Goal: Communication & Community: Answer question/provide support

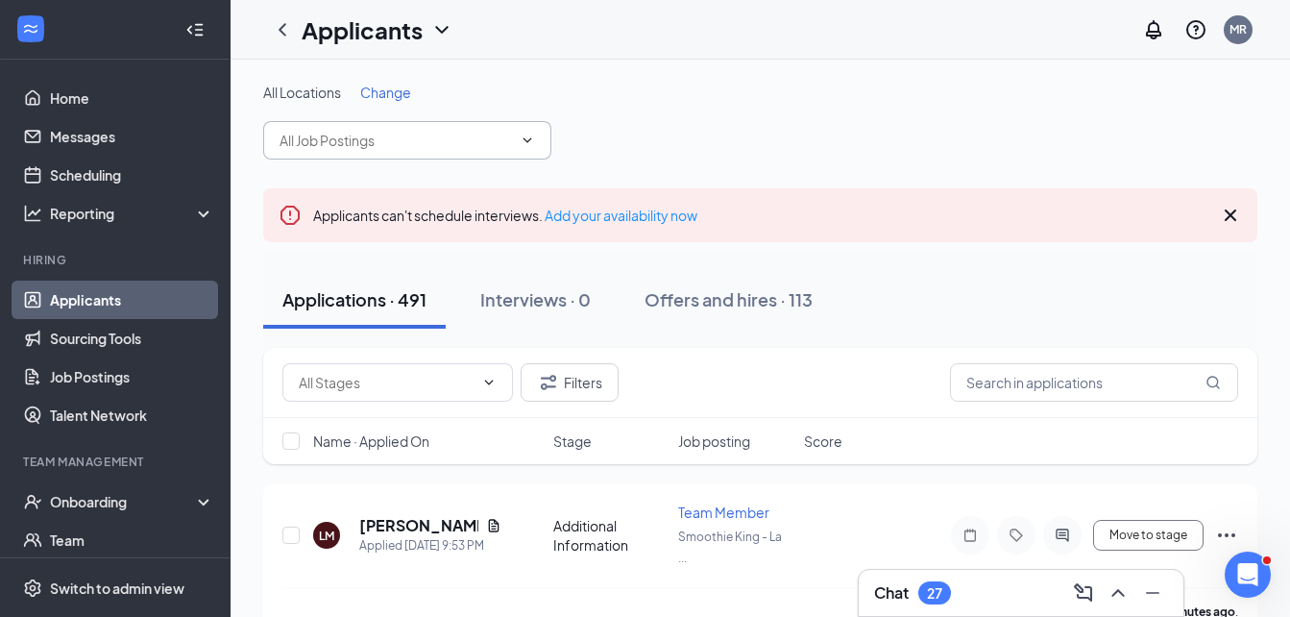
click at [529, 135] on icon "ChevronDown" at bounding box center [527, 140] width 15 height 15
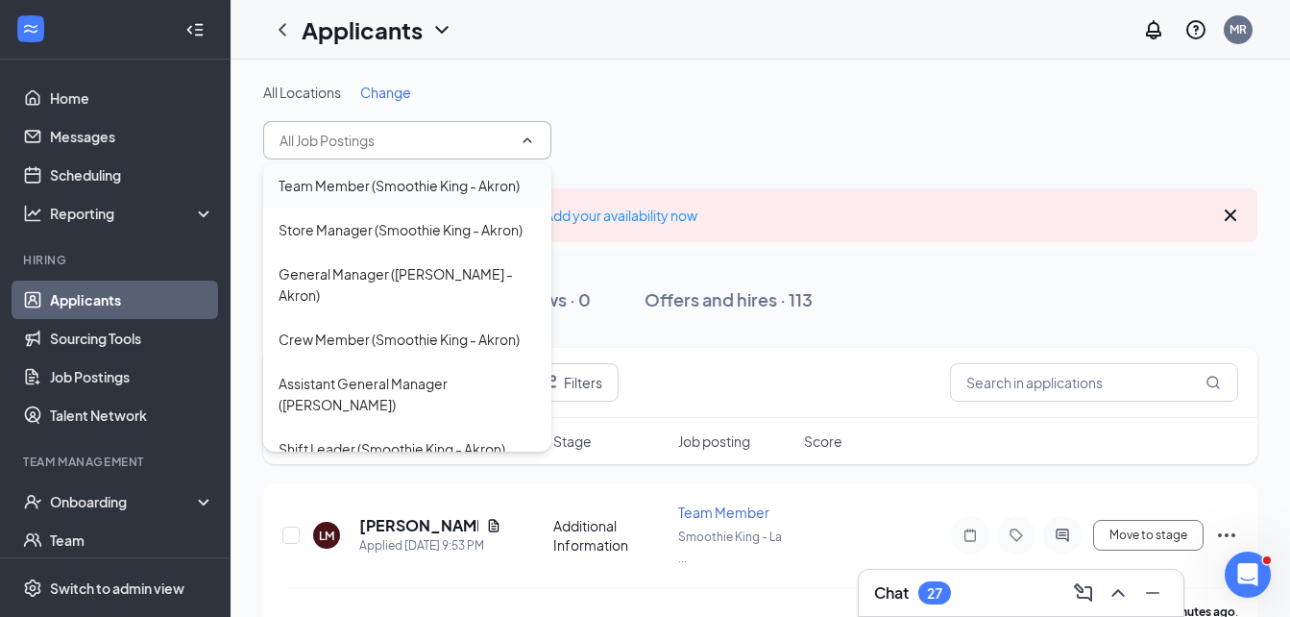
click at [486, 193] on div "Team Member (Smoothie King - Akron)" at bounding box center [399, 185] width 241 height 21
type input "Team Member (Smoothie King - Akron)"
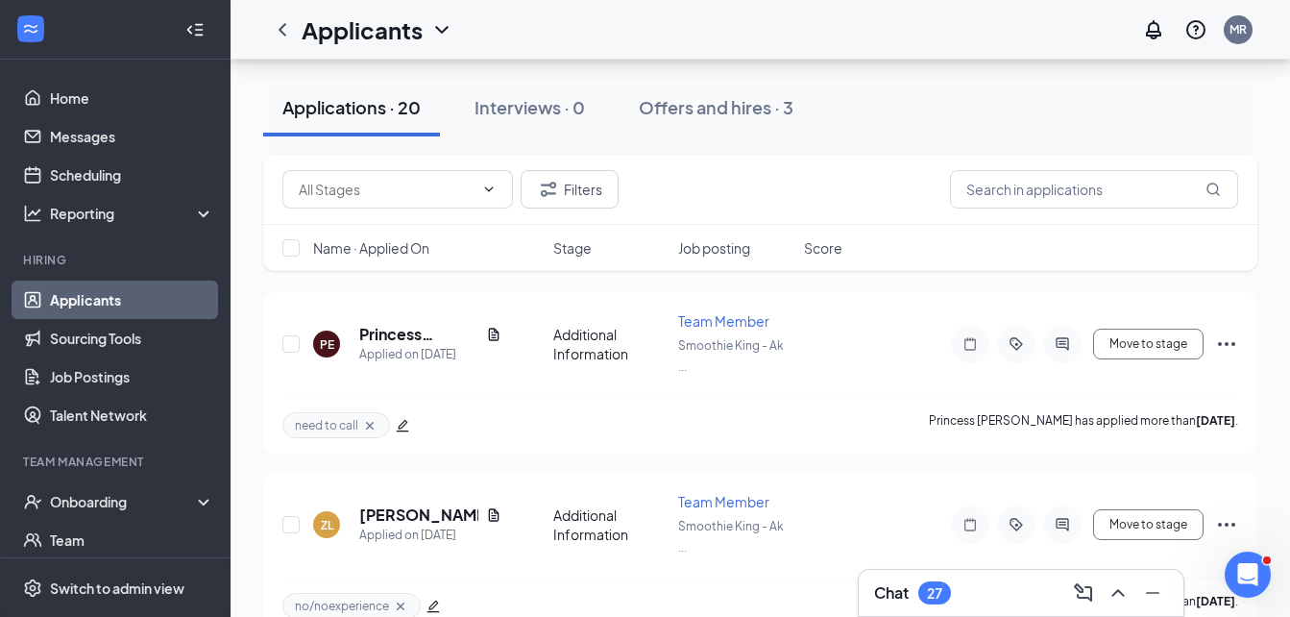
scroll to position [548, 0]
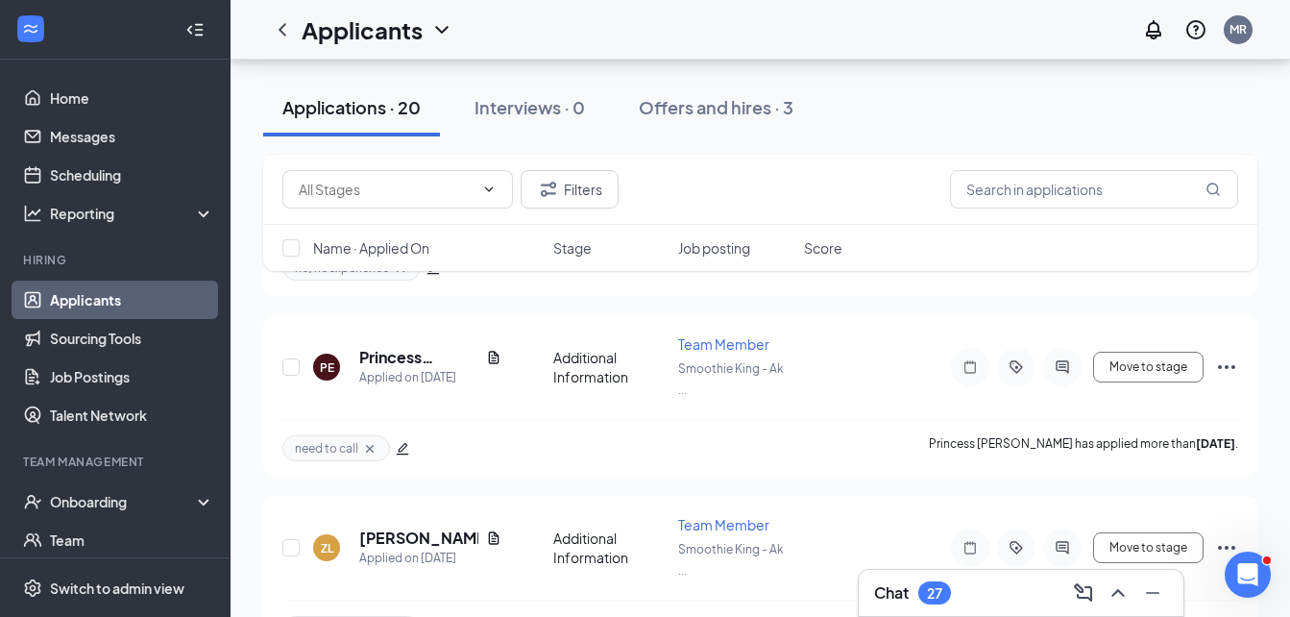
click at [927, 582] on div "27" at bounding box center [934, 592] width 33 height 23
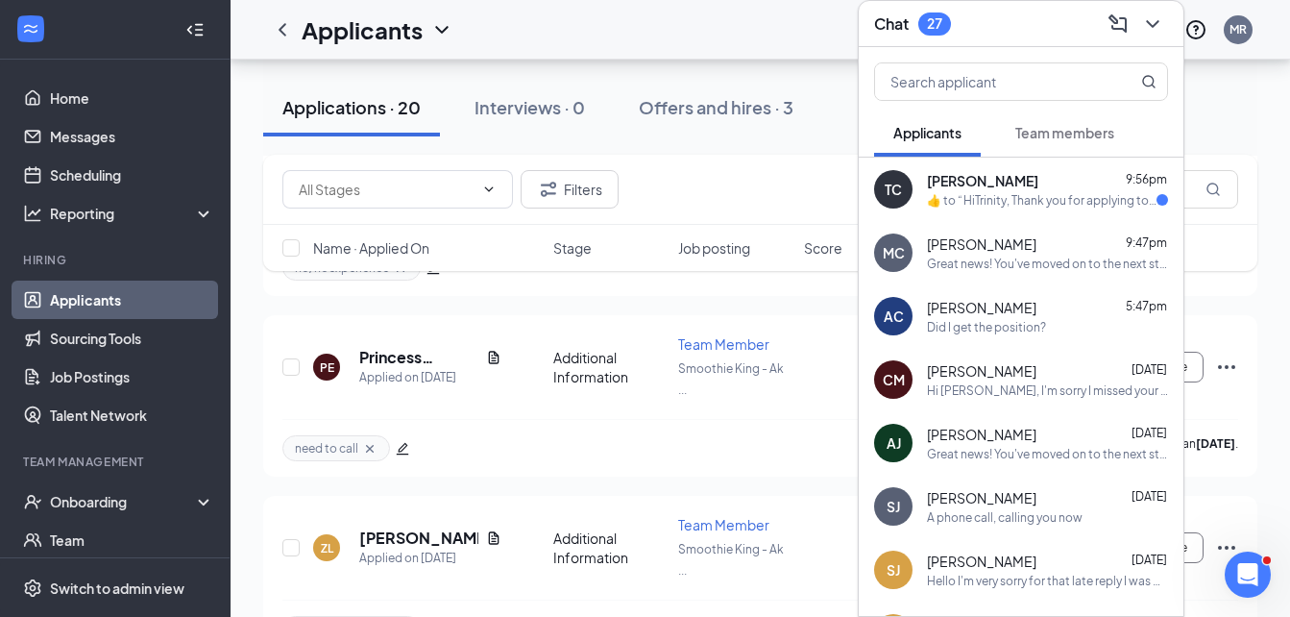
click at [1080, 178] on div "Trinity [PERSON_NAME] 9:56pm" at bounding box center [1047, 180] width 241 height 19
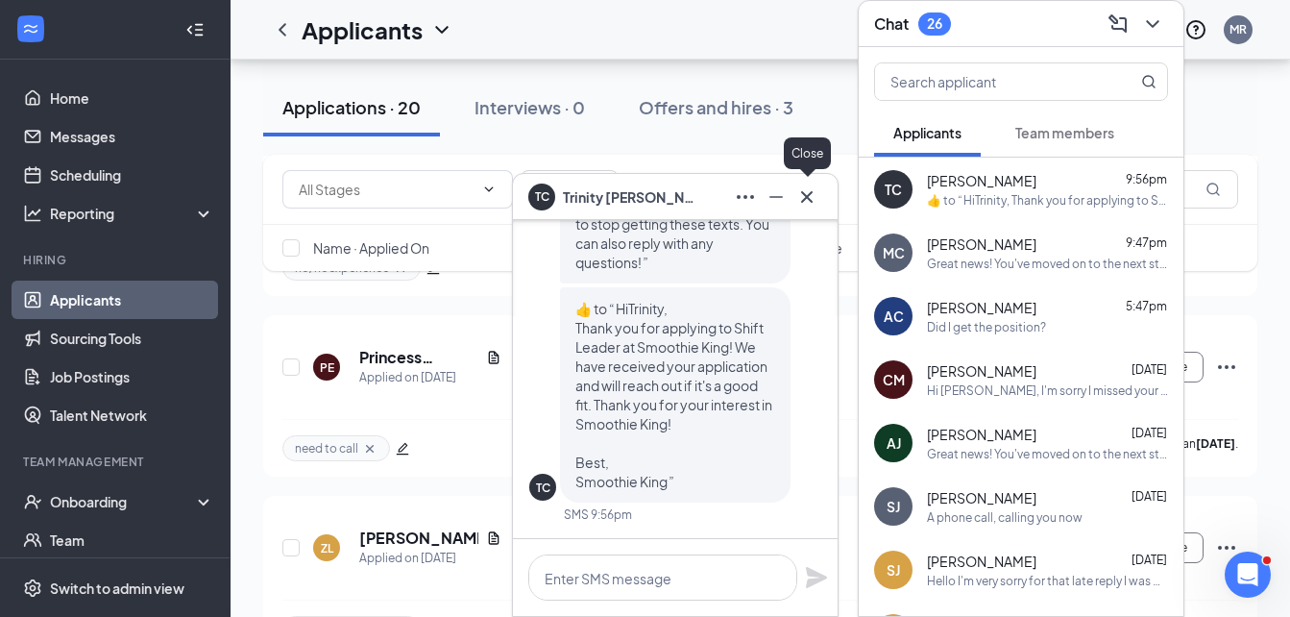
click at [806, 194] on icon "Cross" at bounding box center [806, 196] width 23 height 23
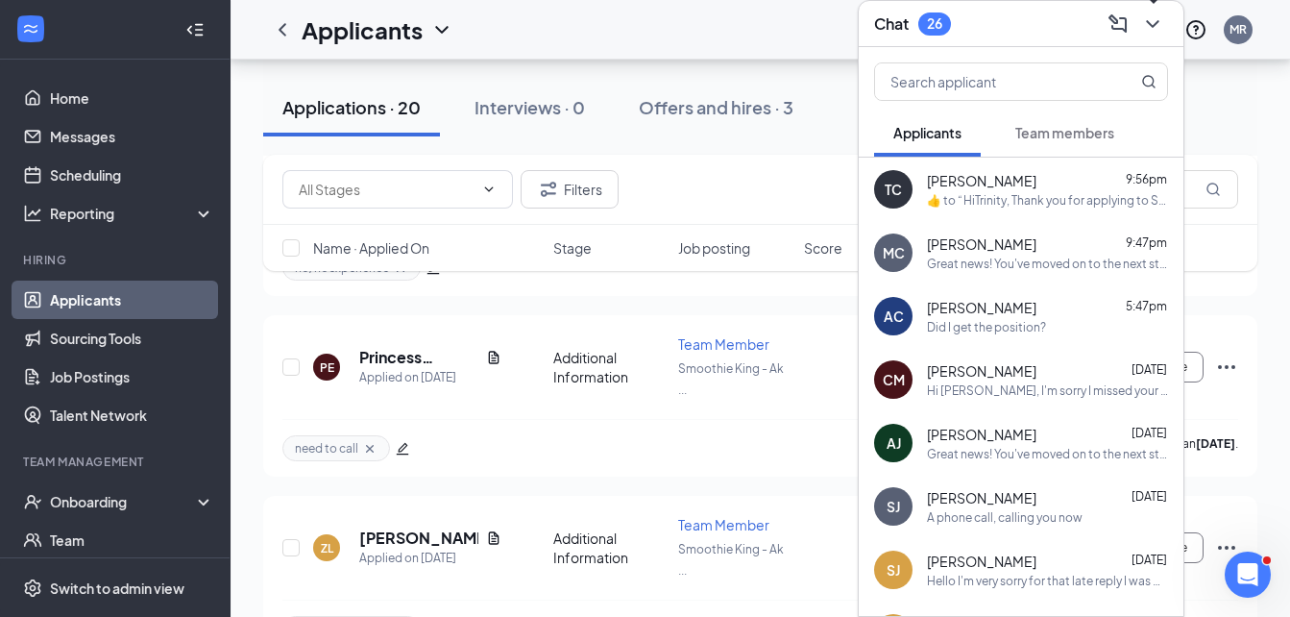
click at [1152, 25] on icon "ChevronDown" at bounding box center [1152, 24] width 12 height 8
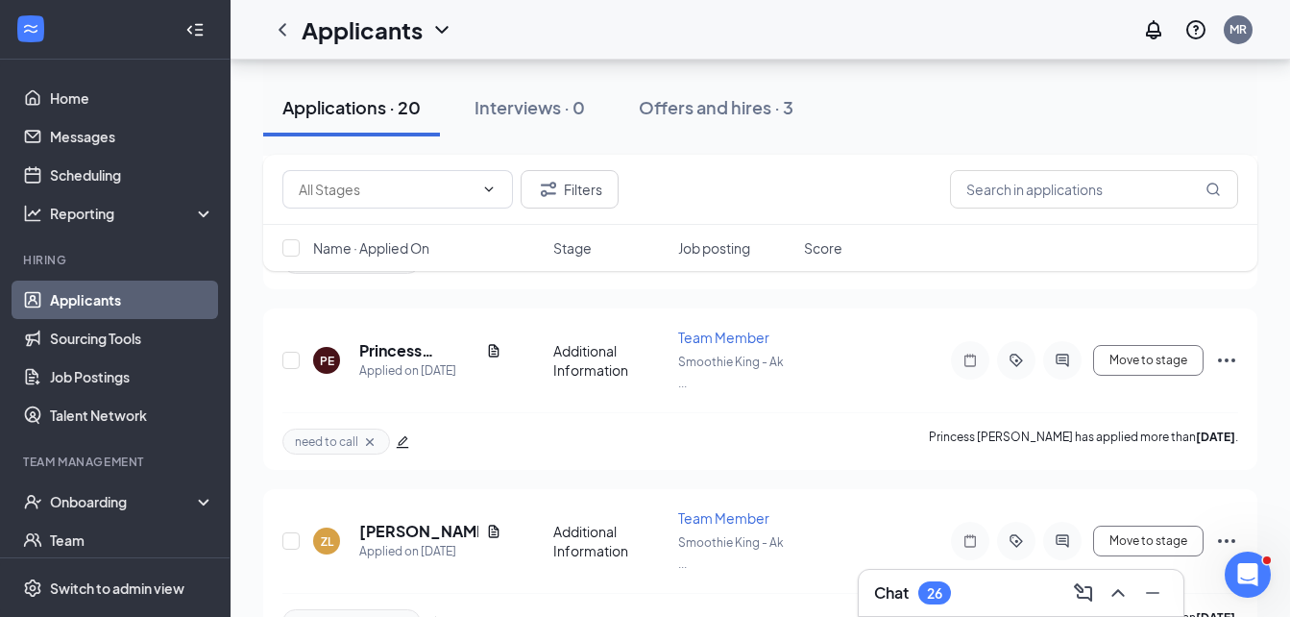
scroll to position [562, 0]
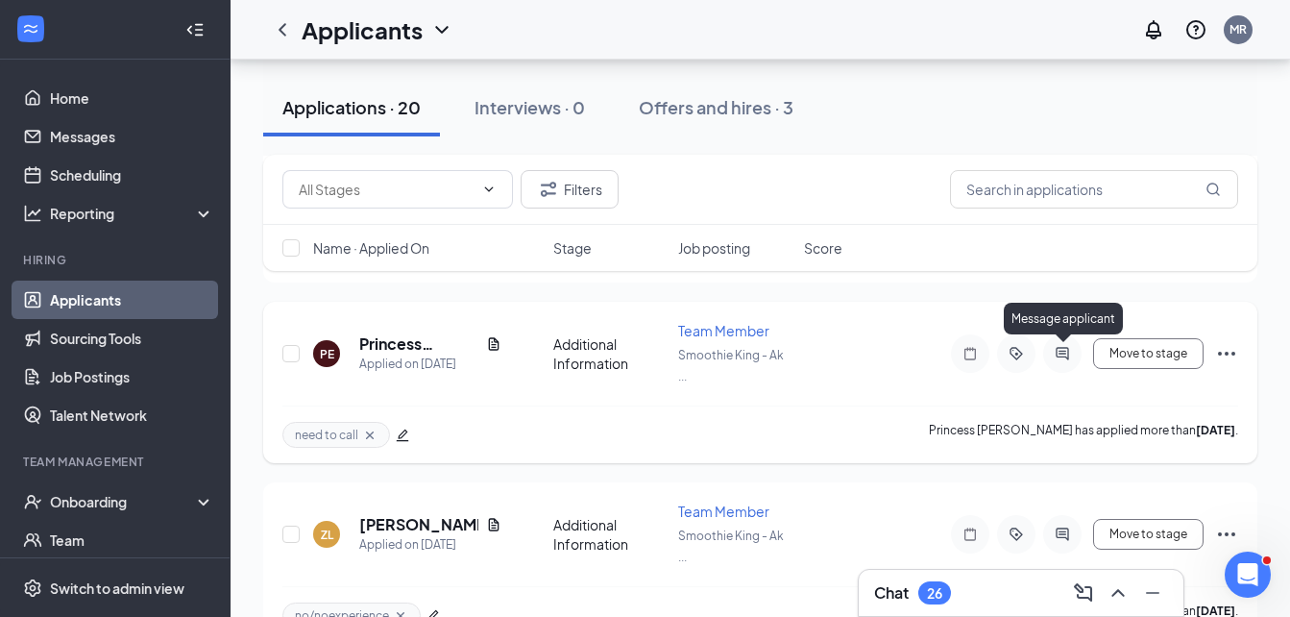
click at [1055, 352] on icon "ActiveChat" at bounding box center [1062, 353] width 23 height 15
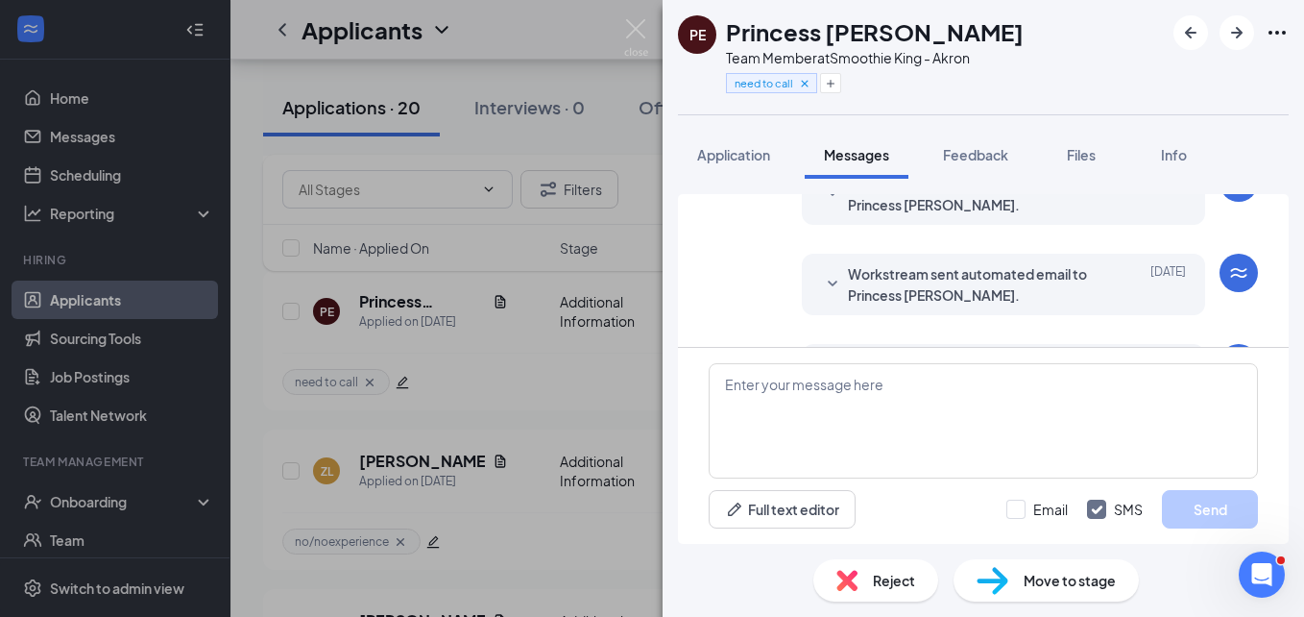
scroll to position [230, 0]
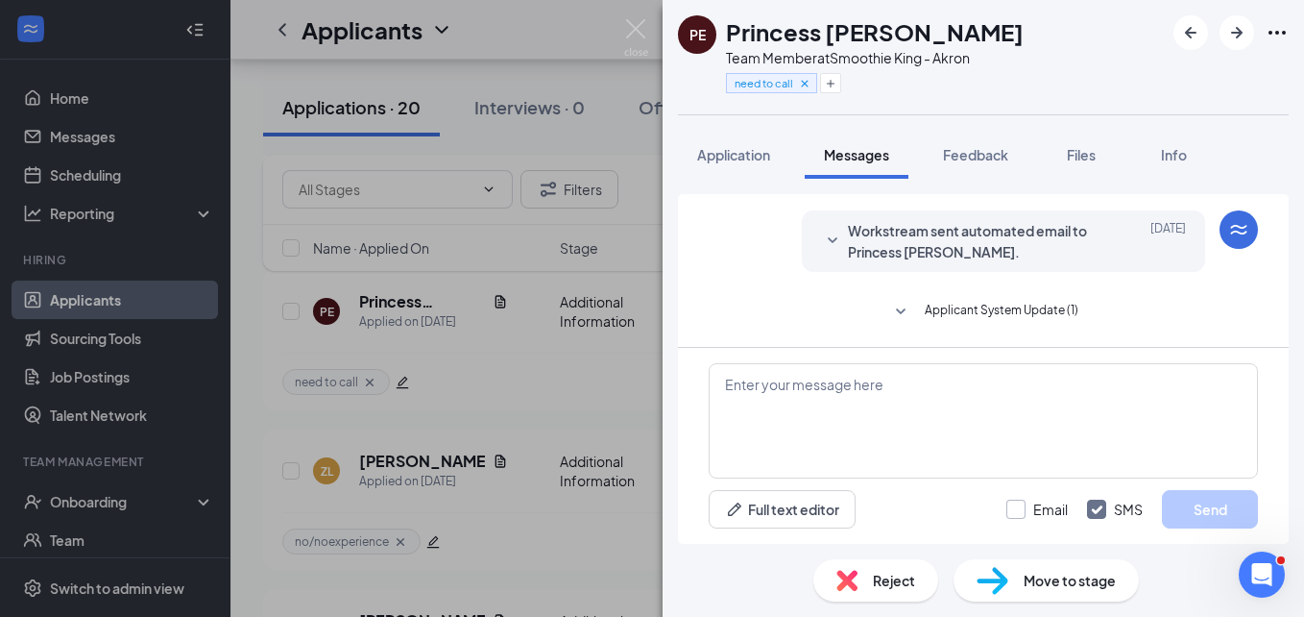
click at [1017, 505] on input "Email" at bounding box center [1037, 508] width 61 height 19
checkbox input "true"
click at [970, 420] on textarea at bounding box center [983, 420] width 549 height 115
type textarea "J"
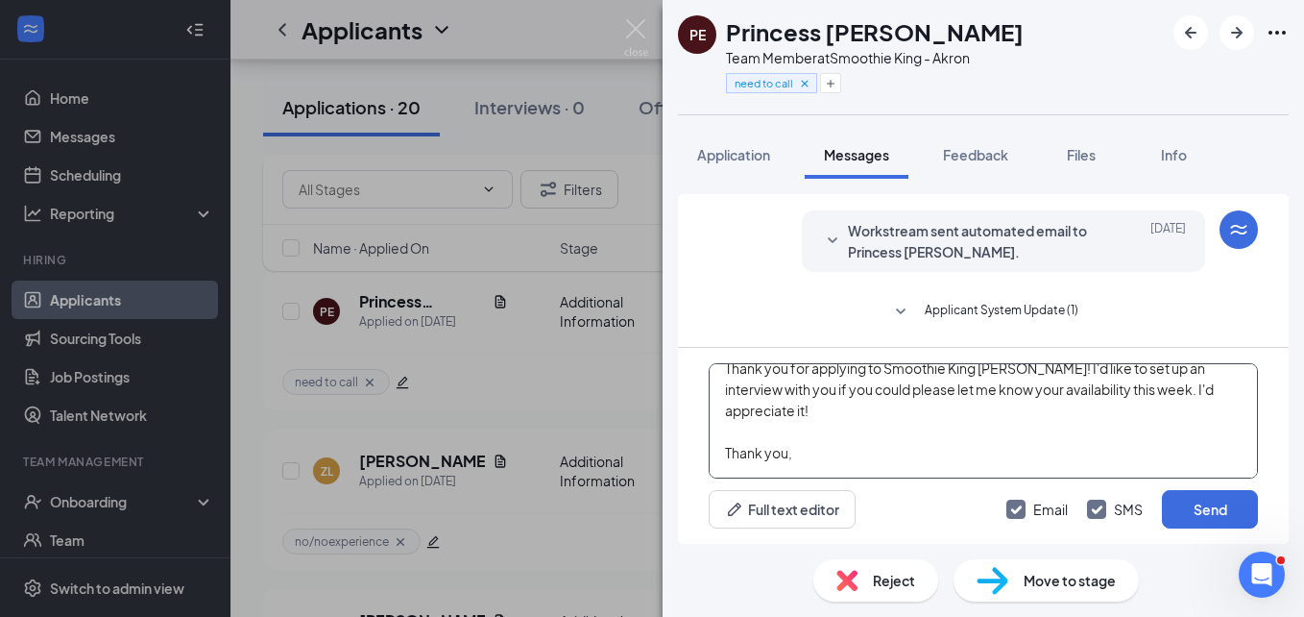
scroll to position [61, 0]
type textarea "Hi Princess, Thank you for applying to Smoothie King [PERSON_NAME]! I'd like to…"
click at [1095, 503] on input "SMS" at bounding box center [1115, 508] width 56 height 19
checkbox input "false"
click at [1203, 504] on button "Send" at bounding box center [1210, 509] width 96 height 38
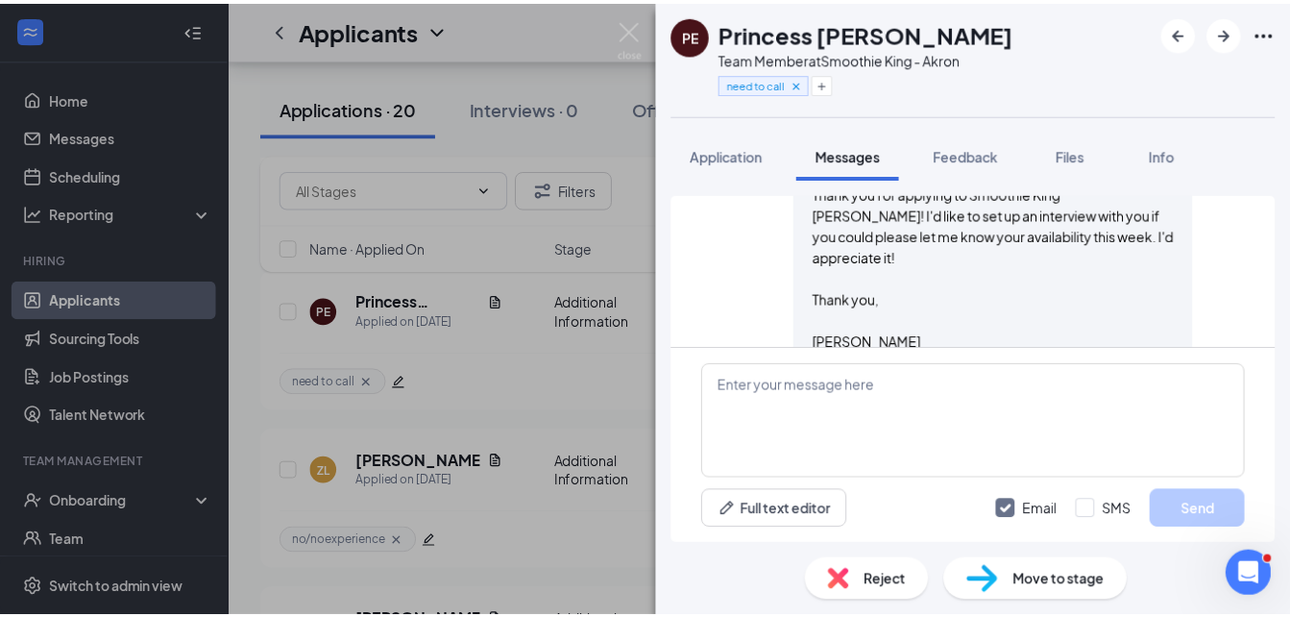
scroll to position [543, 0]
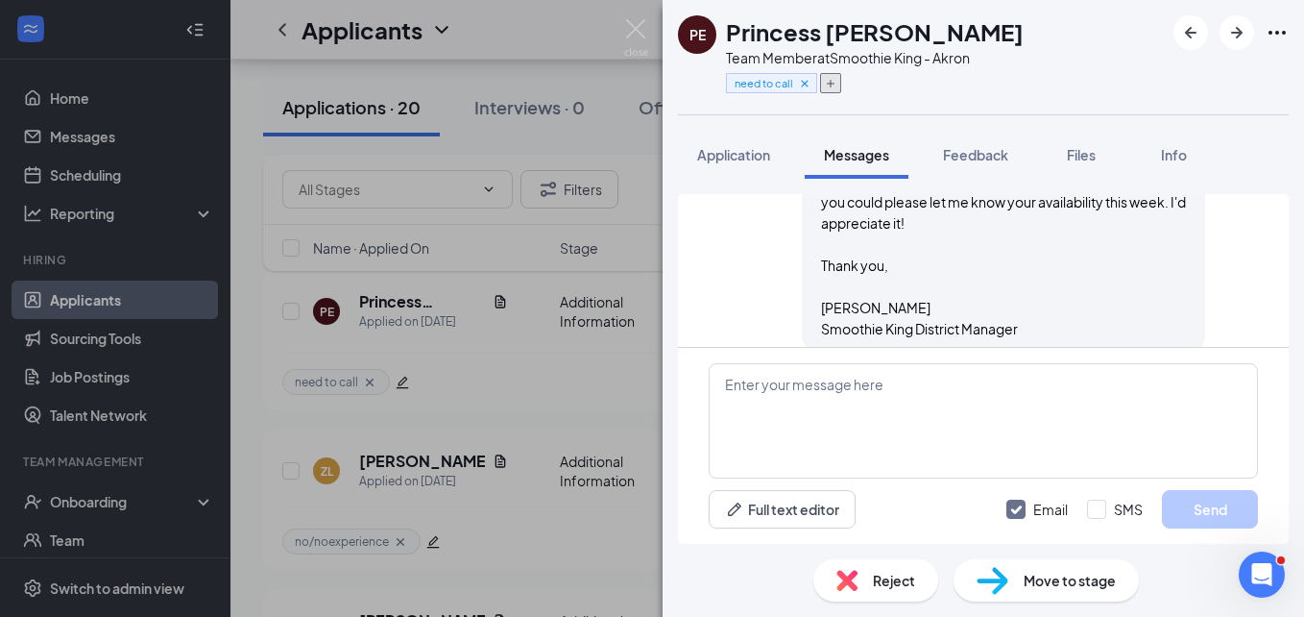
click at [830, 88] on icon "Plus" at bounding box center [831, 84] width 12 height 12
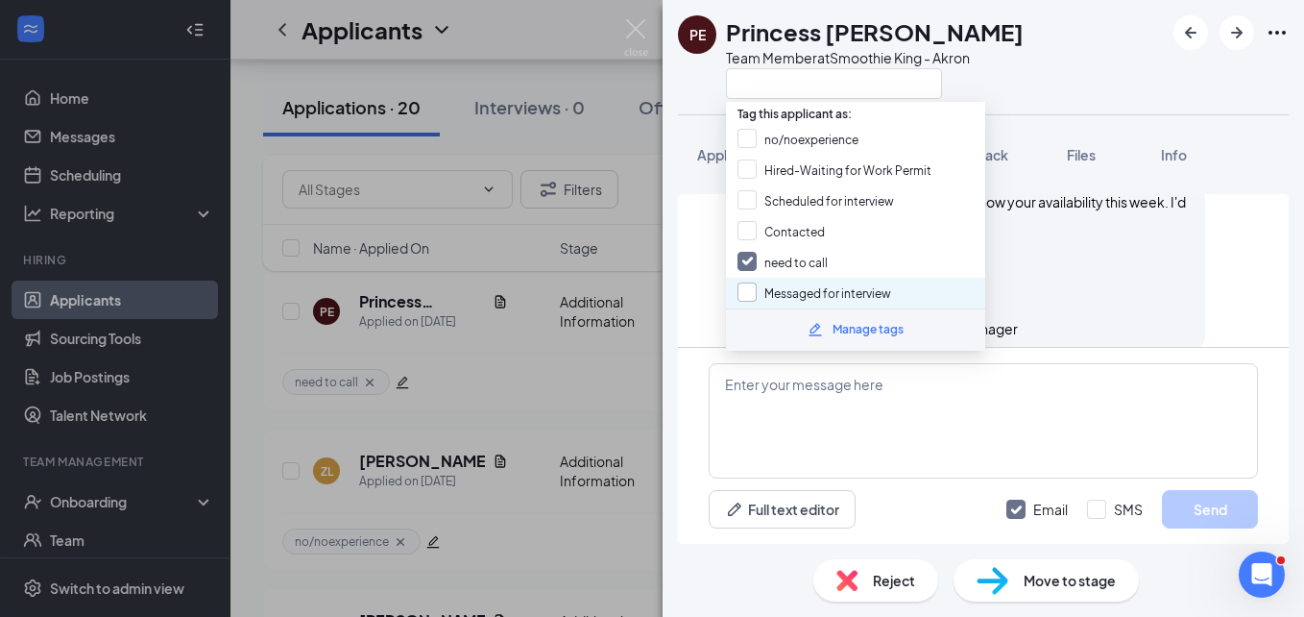
click at [743, 293] on input "Messaged for interview" at bounding box center [815, 292] width 154 height 21
checkbox input "true"
click at [646, 30] on img at bounding box center [636, 37] width 24 height 37
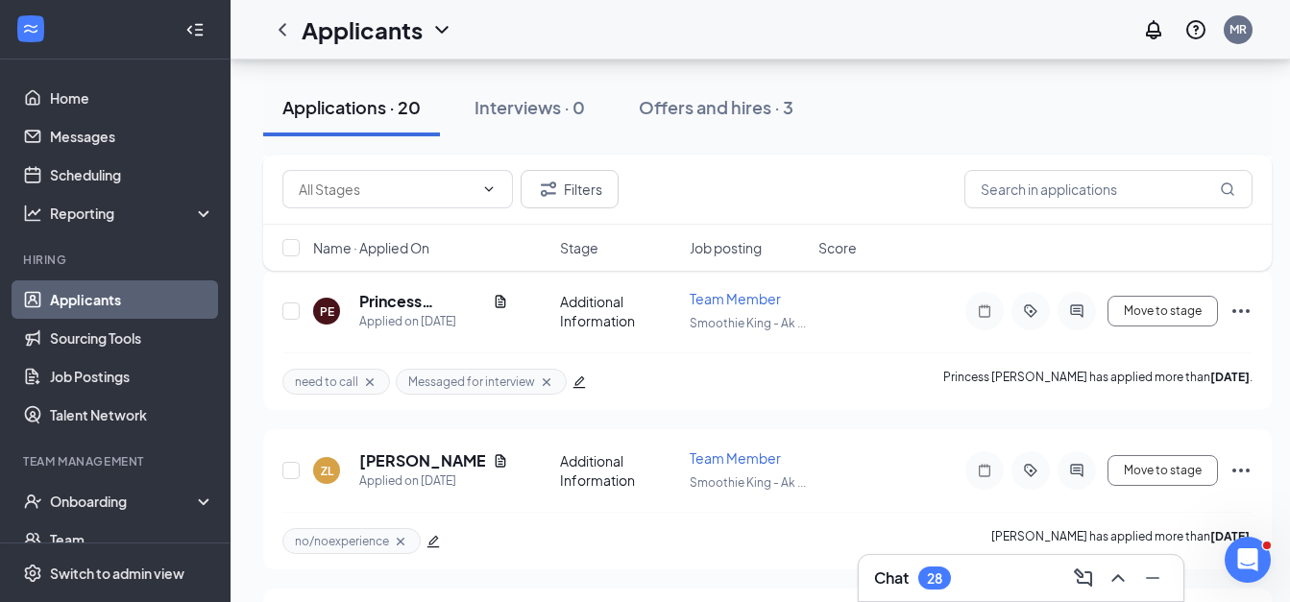
click at [382, 47] on div "Applicants" at bounding box center [358, 30] width 190 height 38
click at [370, 37] on h1 "Applicants" at bounding box center [362, 29] width 121 height 33
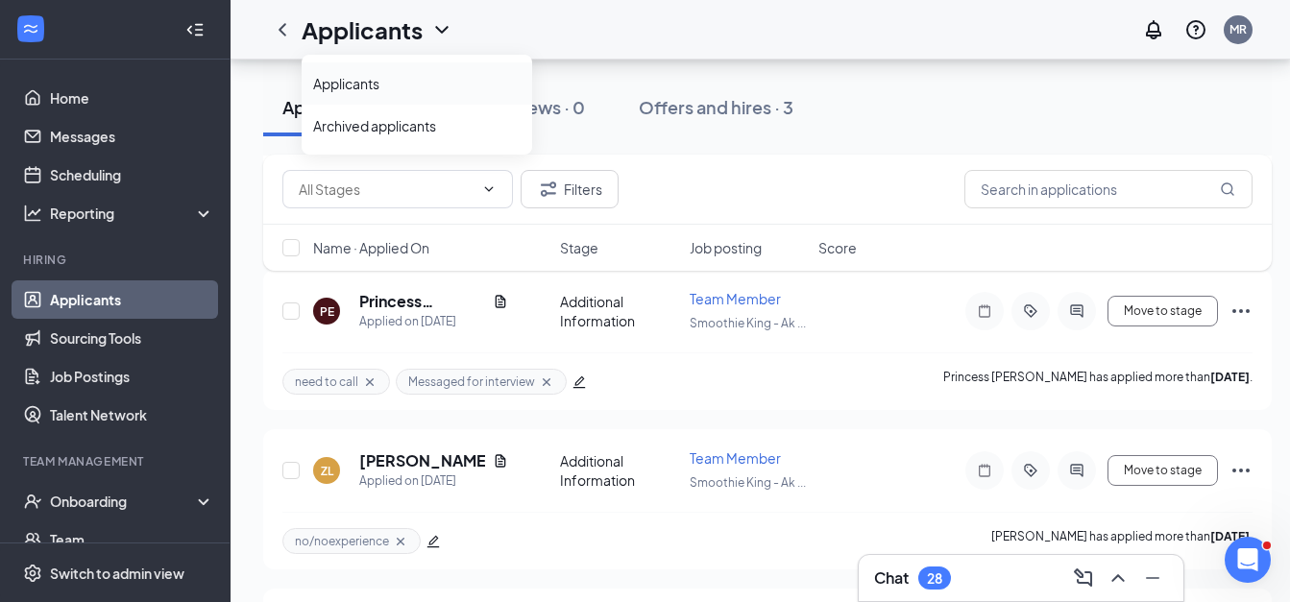
click at [359, 82] on link "Applicants" at bounding box center [416, 83] width 207 height 19
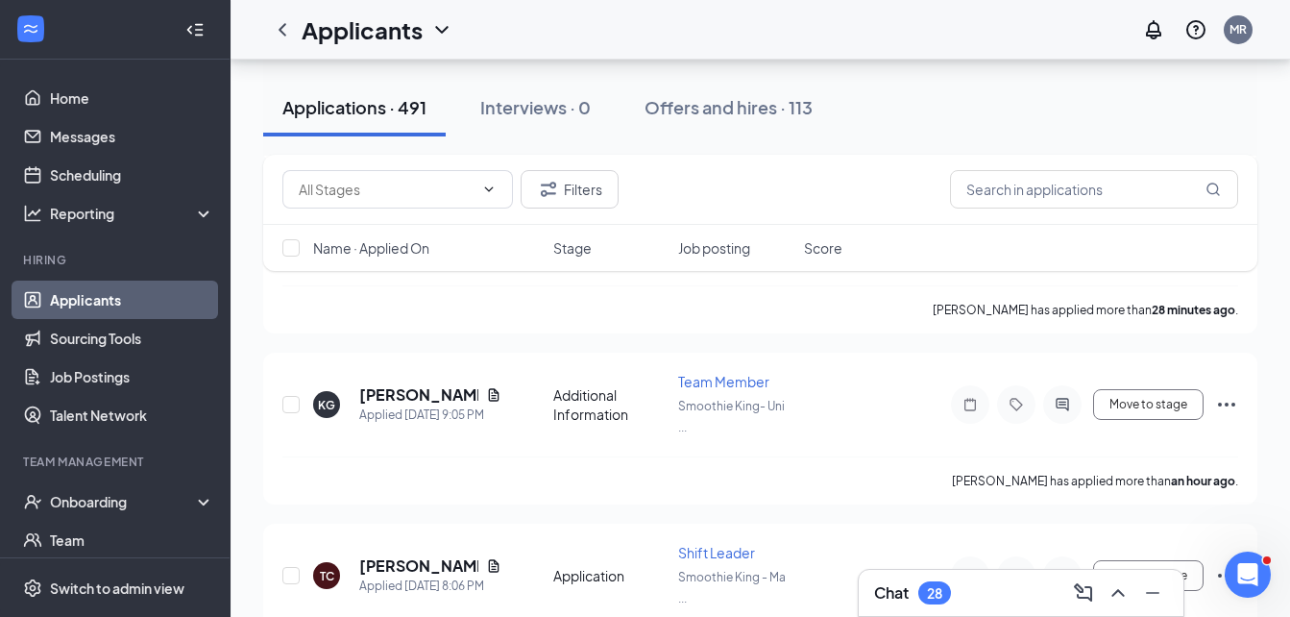
scroll to position [643, 0]
click at [446, 32] on icon "ChevronDown" at bounding box center [441, 29] width 23 height 23
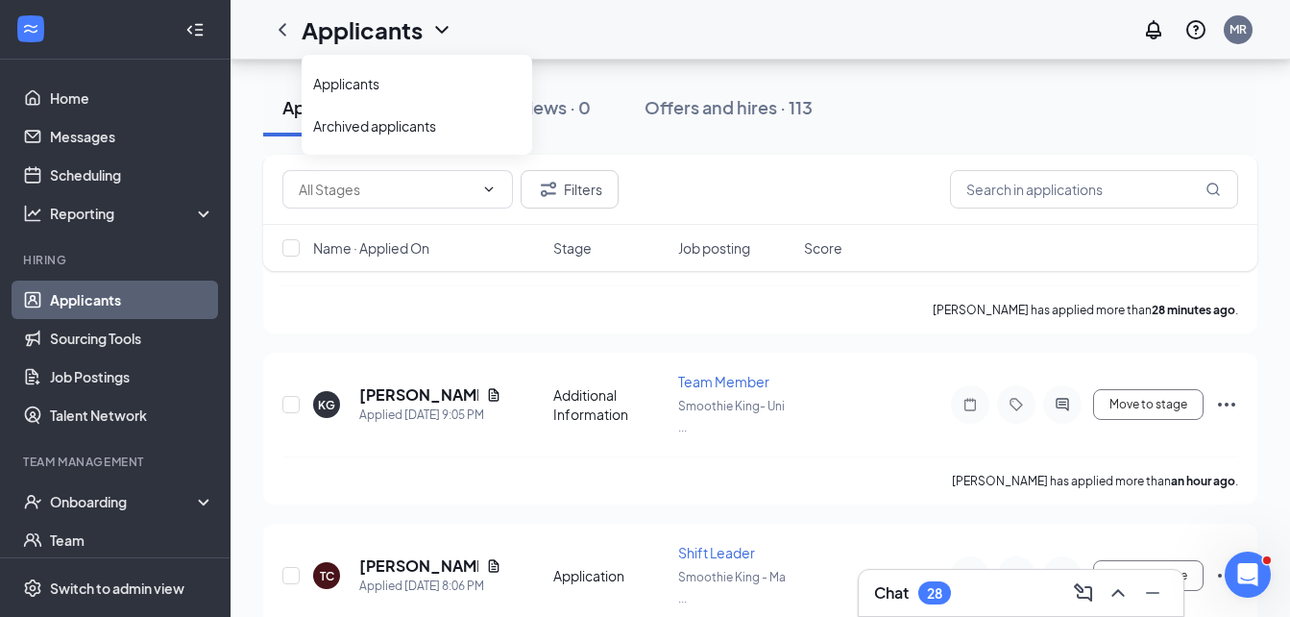
click at [270, 150] on div "Applications · 491 Interviews · 0 Offers and hires · 113" at bounding box center [760, 108] width 994 height 96
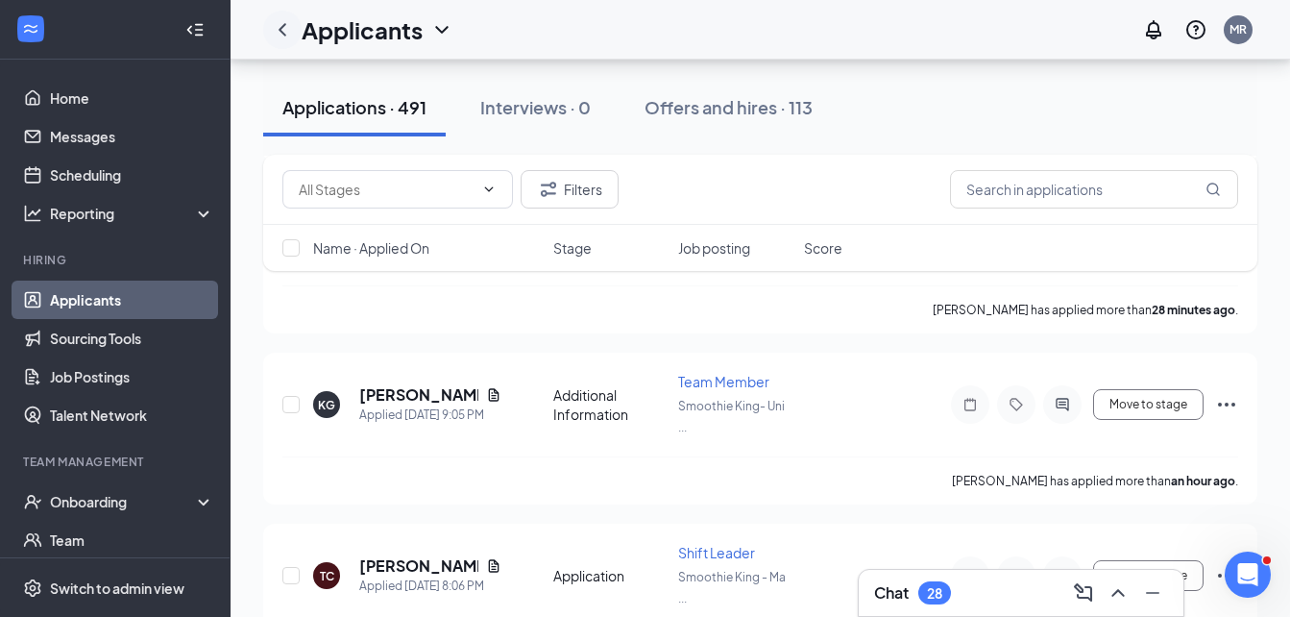
click at [279, 23] on icon "ChevronLeft" at bounding box center [282, 29] width 23 height 23
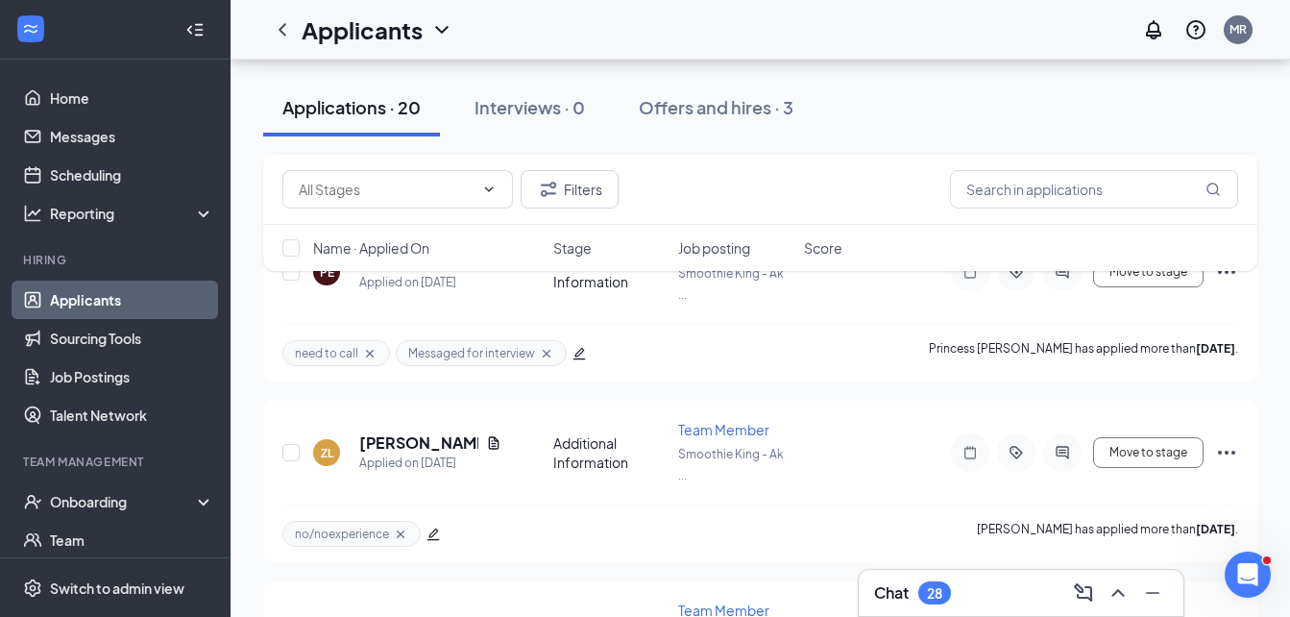
click at [435, 41] on div "Applicants" at bounding box center [378, 29] width 152 height 33
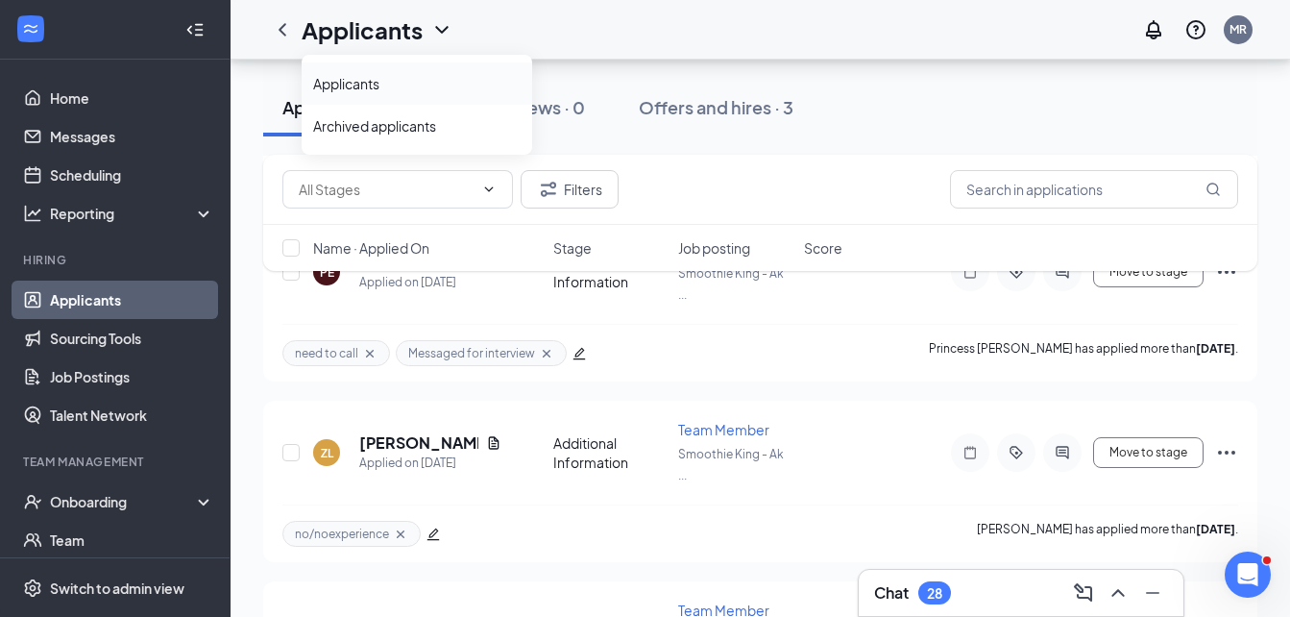
click at [408, 93] on link "Applicants" at bounding box center [416, 83] width 207 height 19
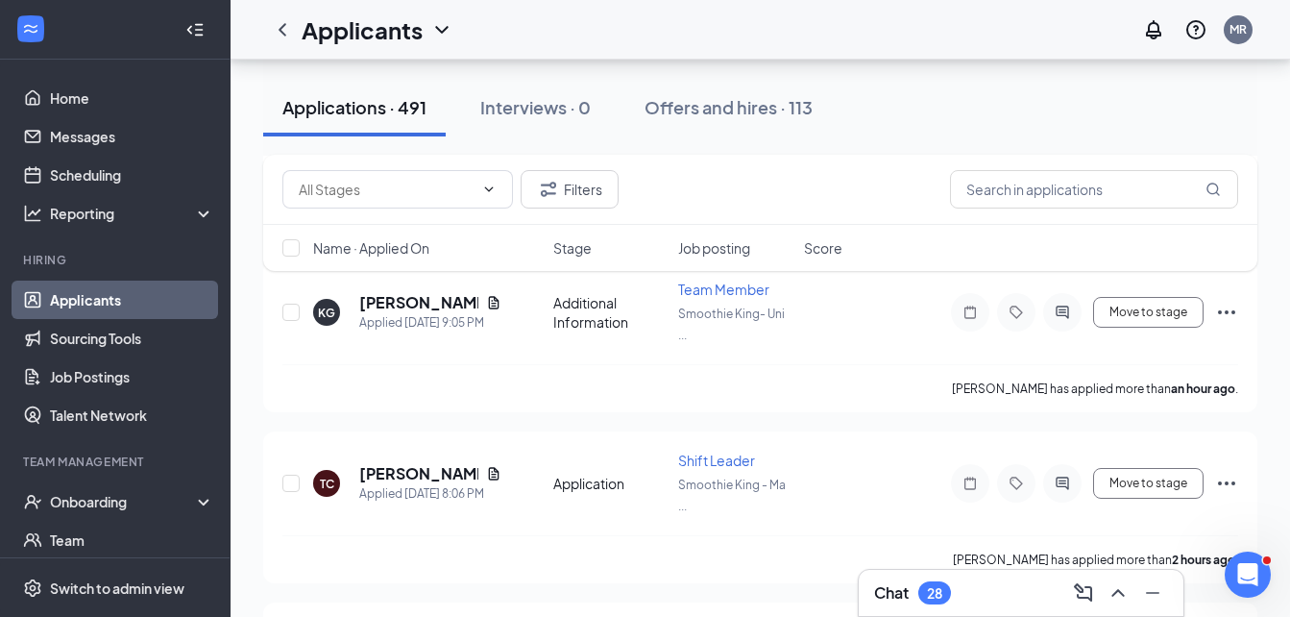
scroll to position [736, 0]
click at [444, 26] on icon "ChevronDown" at bounding box center [441, 29] width 23 height 23
click at [283, 23] on icon "ChevronLeft" at bounding box center [282, 29] width 23 height 23
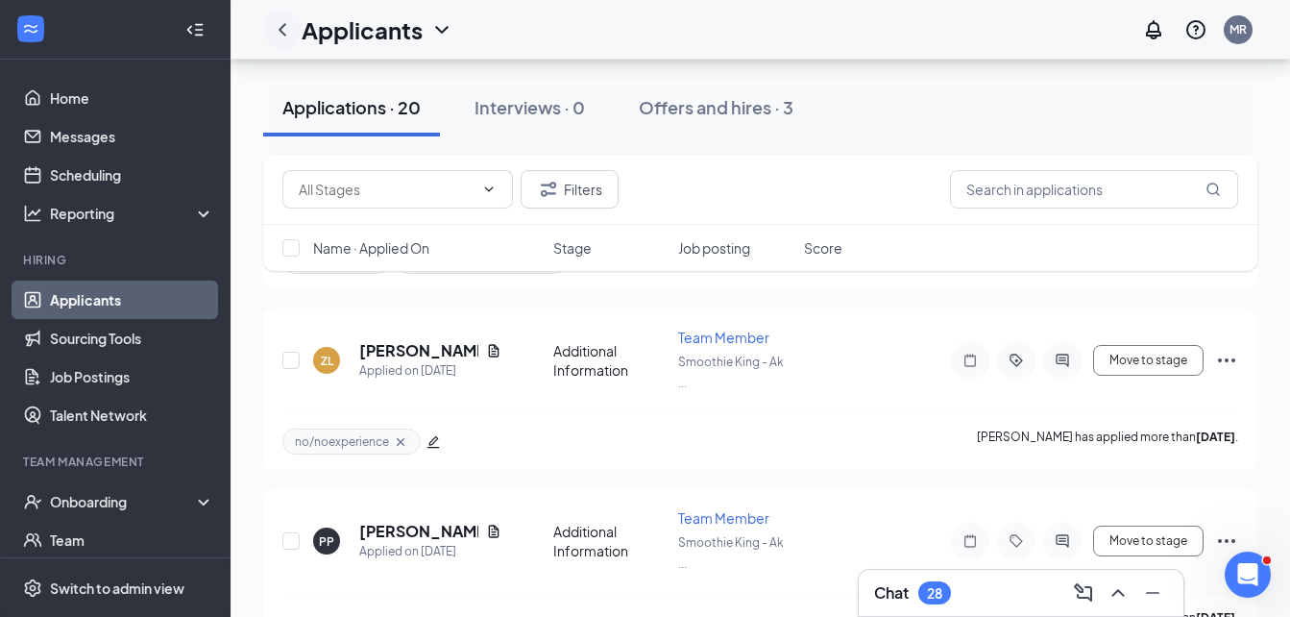
click at [283, 23] on icon "ChevronLeft" at bounding box center [282, 29] width 23 height 23
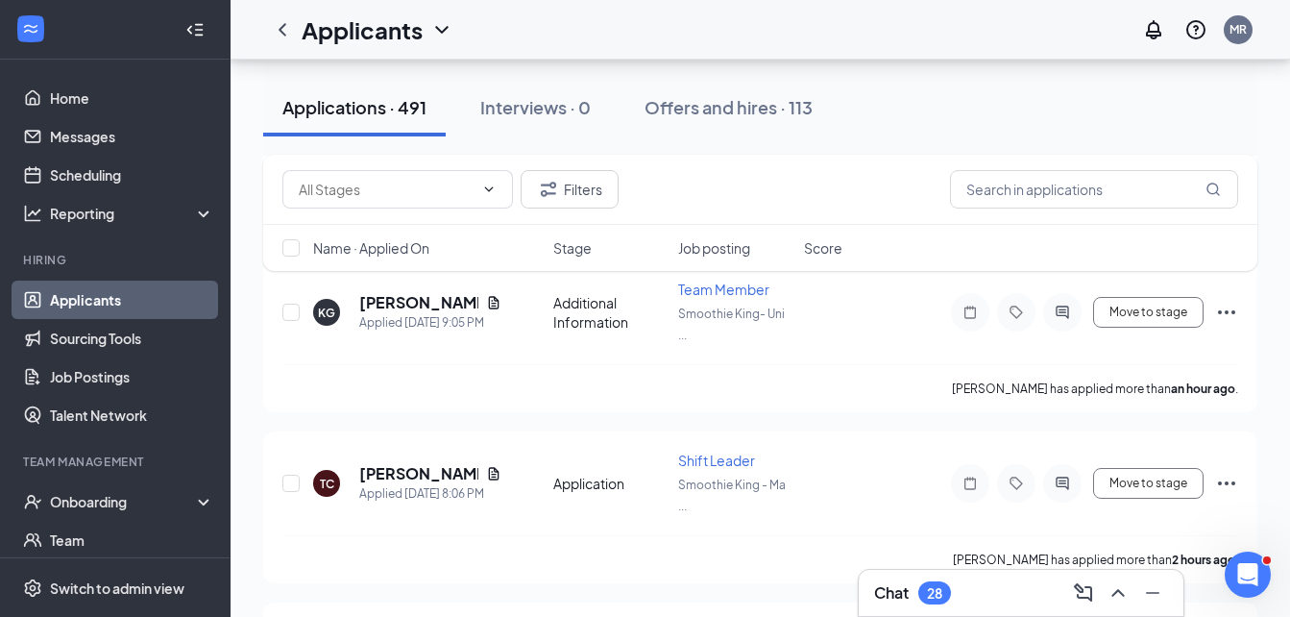
click at [165, 294] on link "Applicants" at bounding box center [132, 299] width 164 height 38
click at [441, 44] on div "Applicants" at bounding box center [378, 29] width 152 height 33
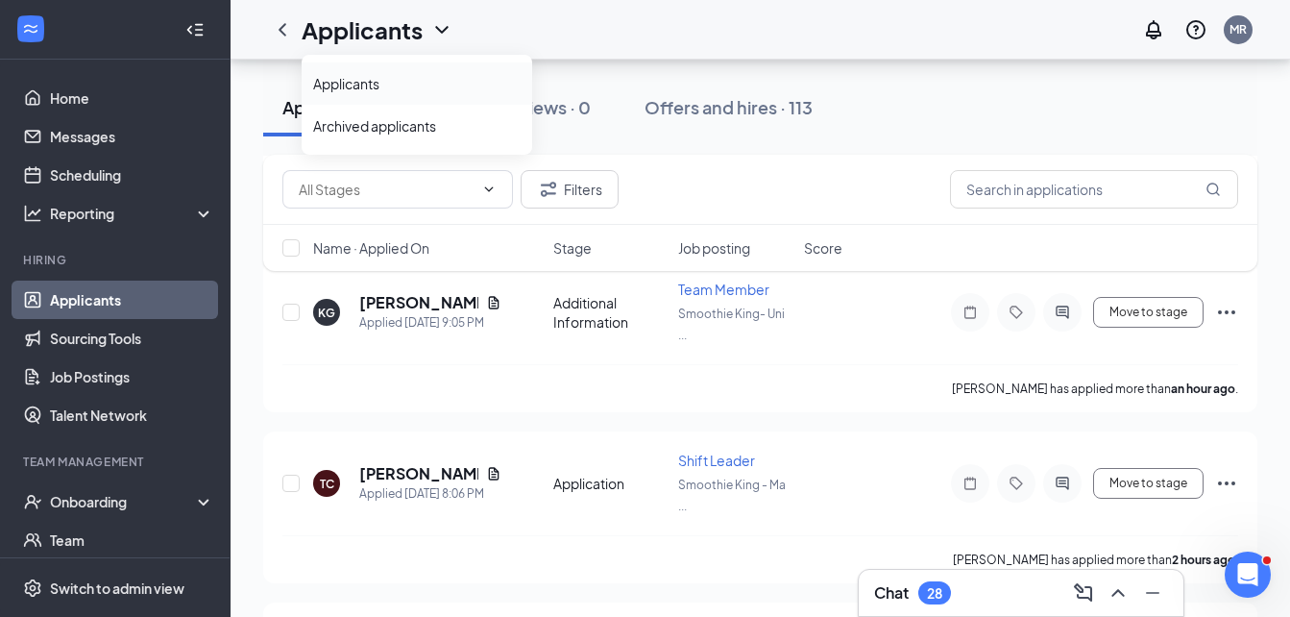
click at [396, 91] on link "Applicants" at bounding box center [416, 83] width 207 height 19
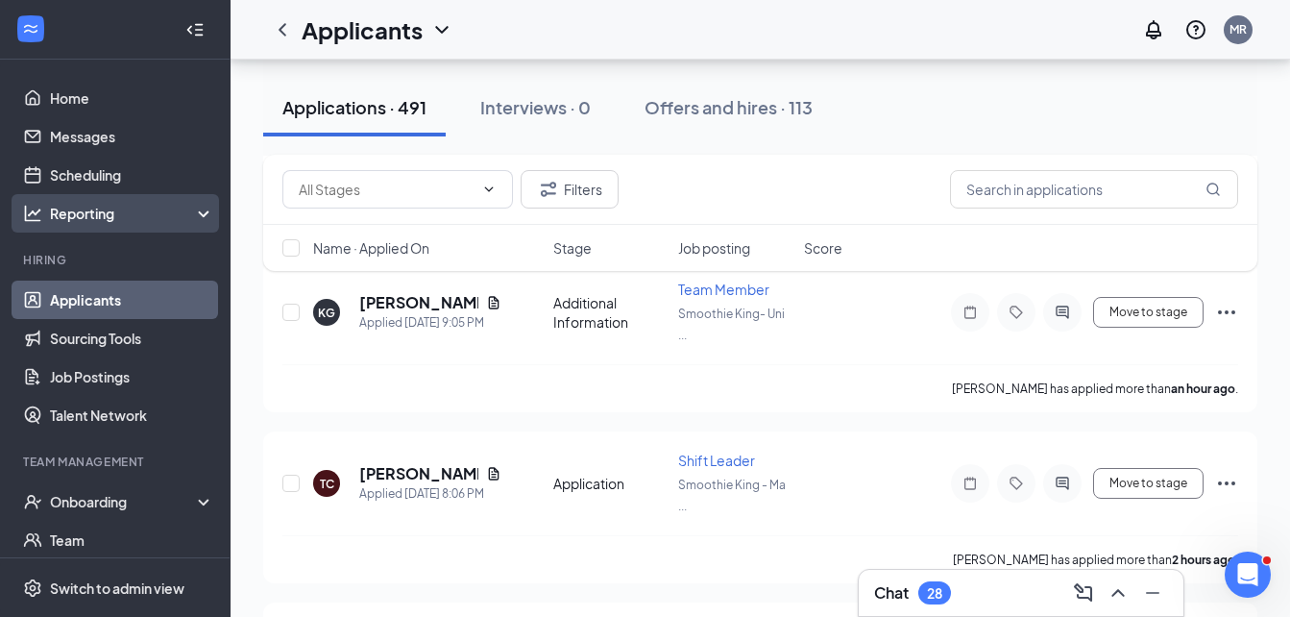
click at [92, 209] on div "Reporting" at bounding box center [132, 213] width 165 height 19
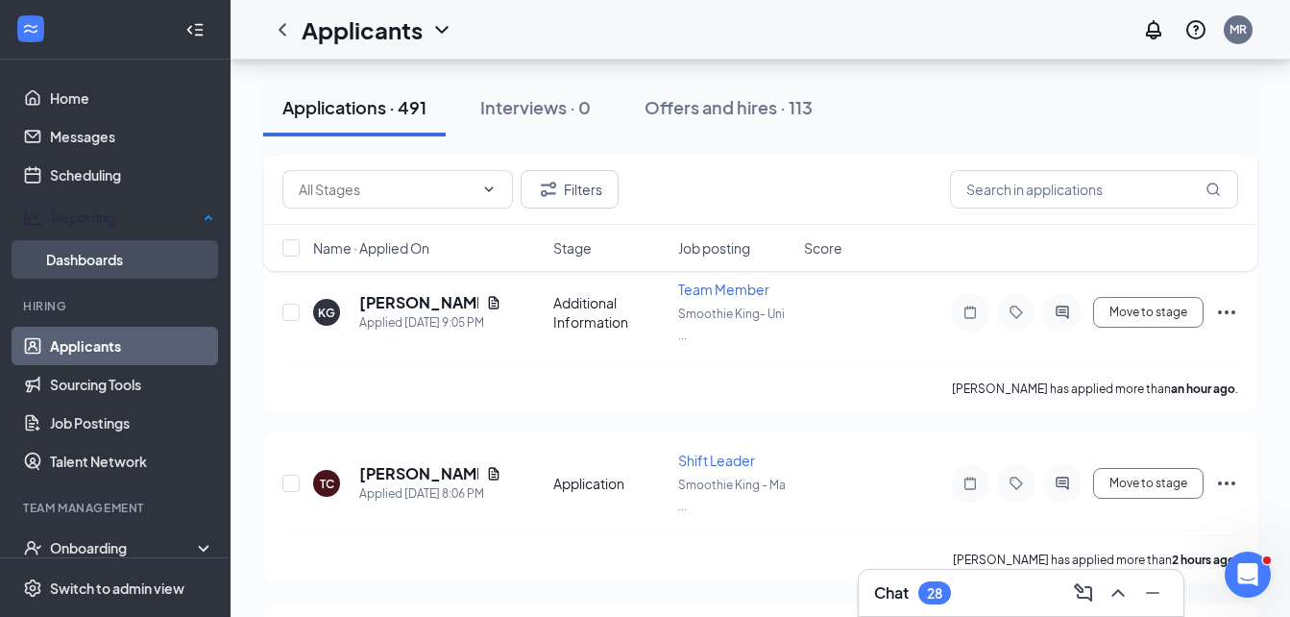
click at [85, 248] on link "Dashboards" at bounding box center [130, 259] width 168 height 38
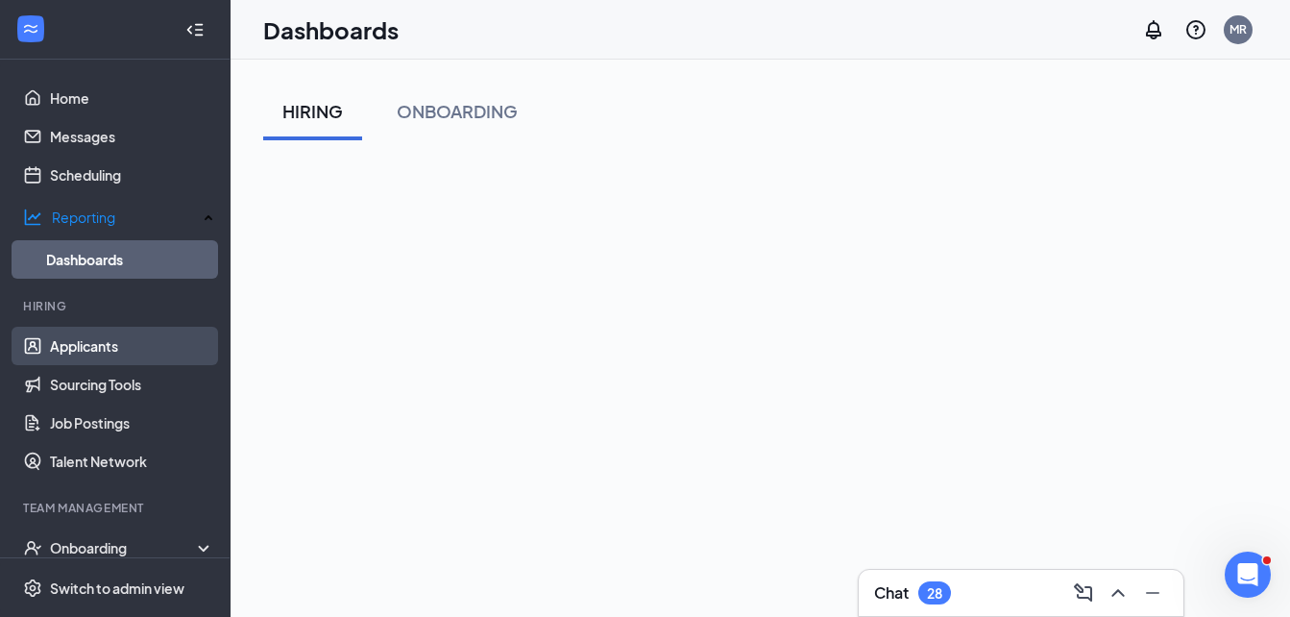
click at [85, 346] on link "Applicants" at bounding box center [132, 346] width 164 height 38
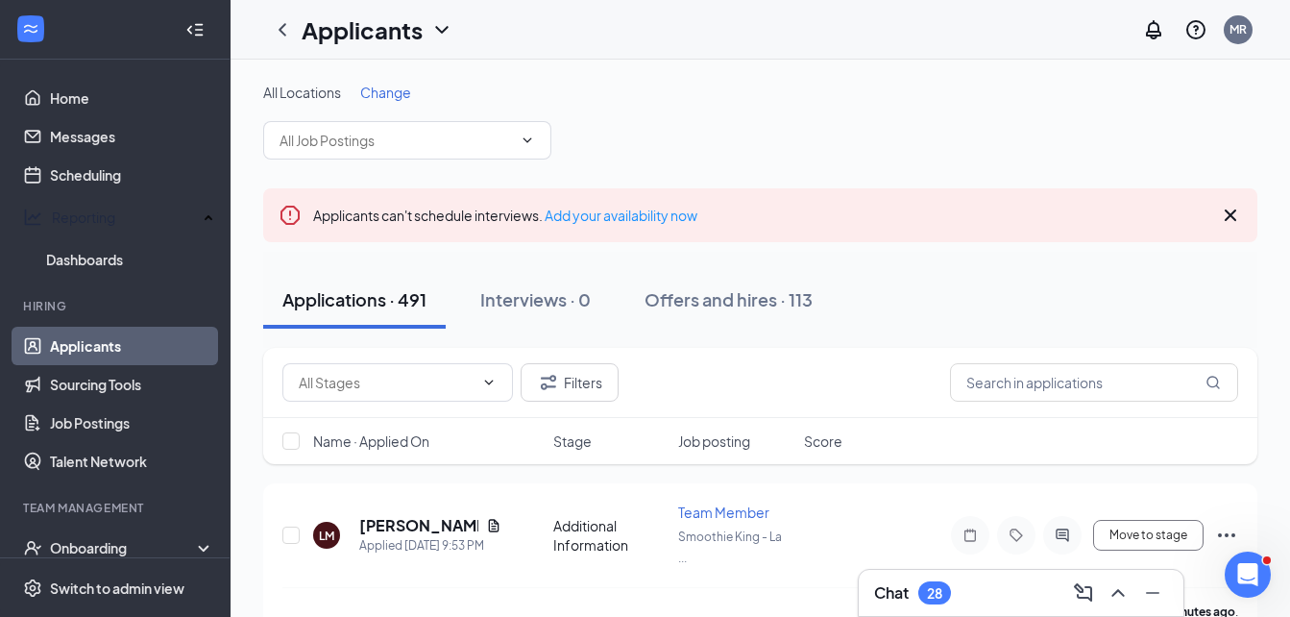
scroll to position [211, 0]
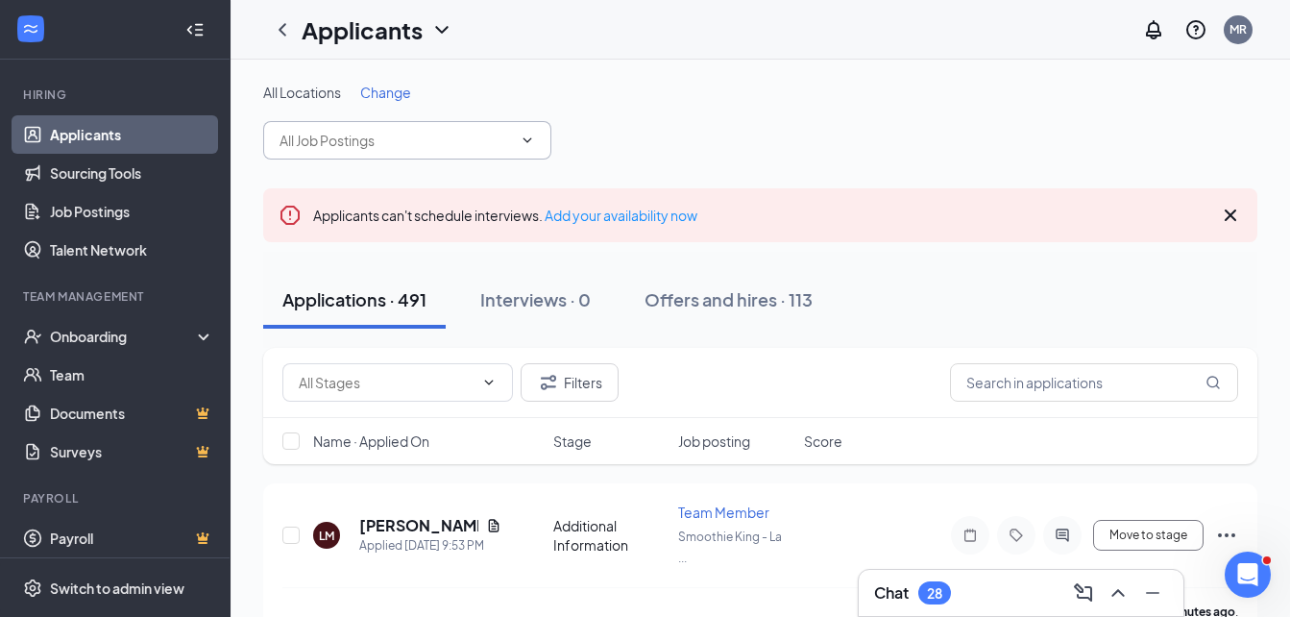
click at [516, 149] on span at bounding box center [407, 140] width 288 height 38
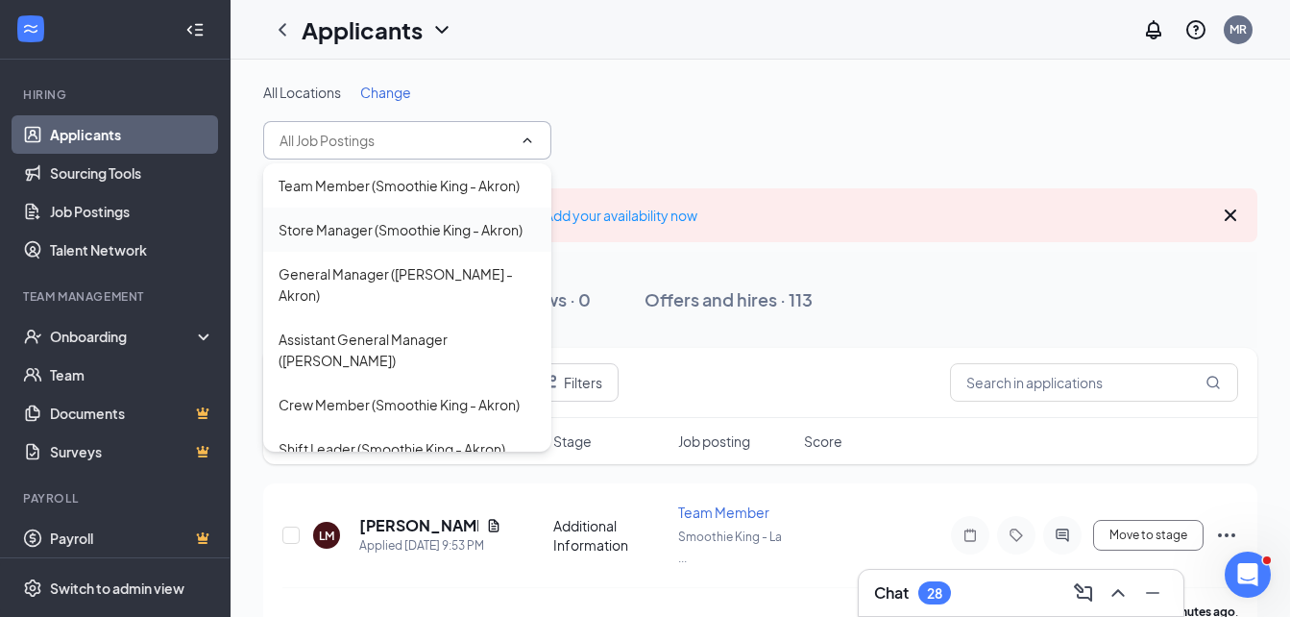
click at [489, 252] on div "Store Manager (Smoothie King - Akron)" at bounding box center [407, 229] width 288 height 44
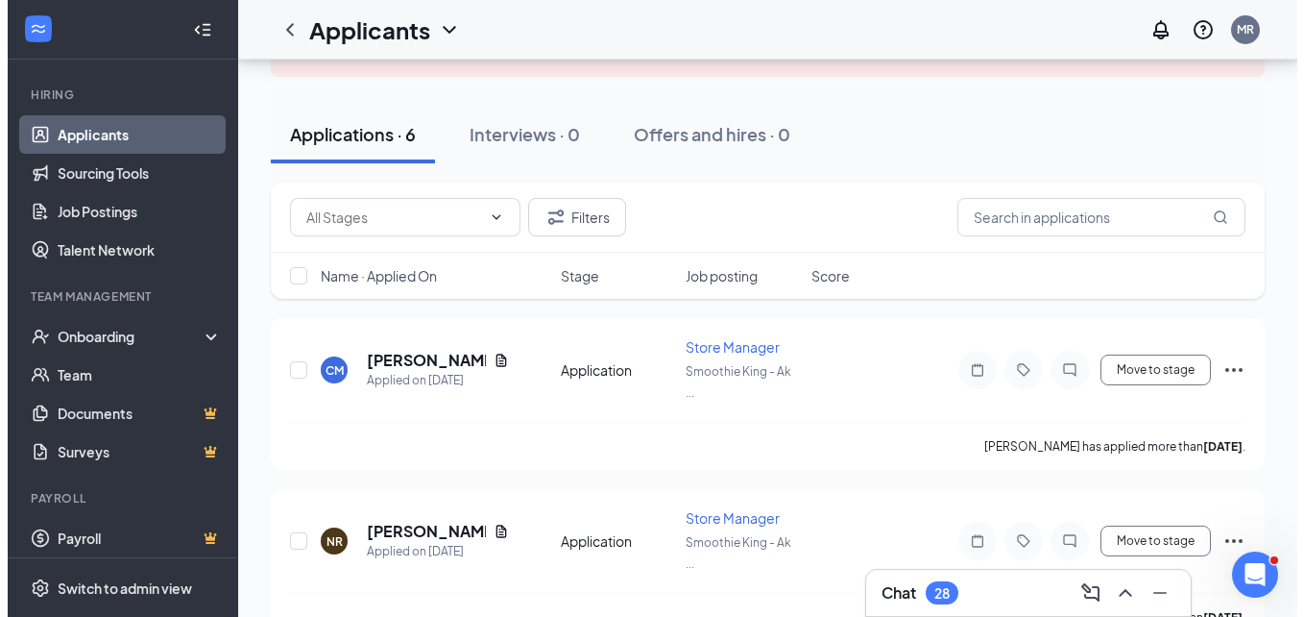
scroll to position [187, 0]
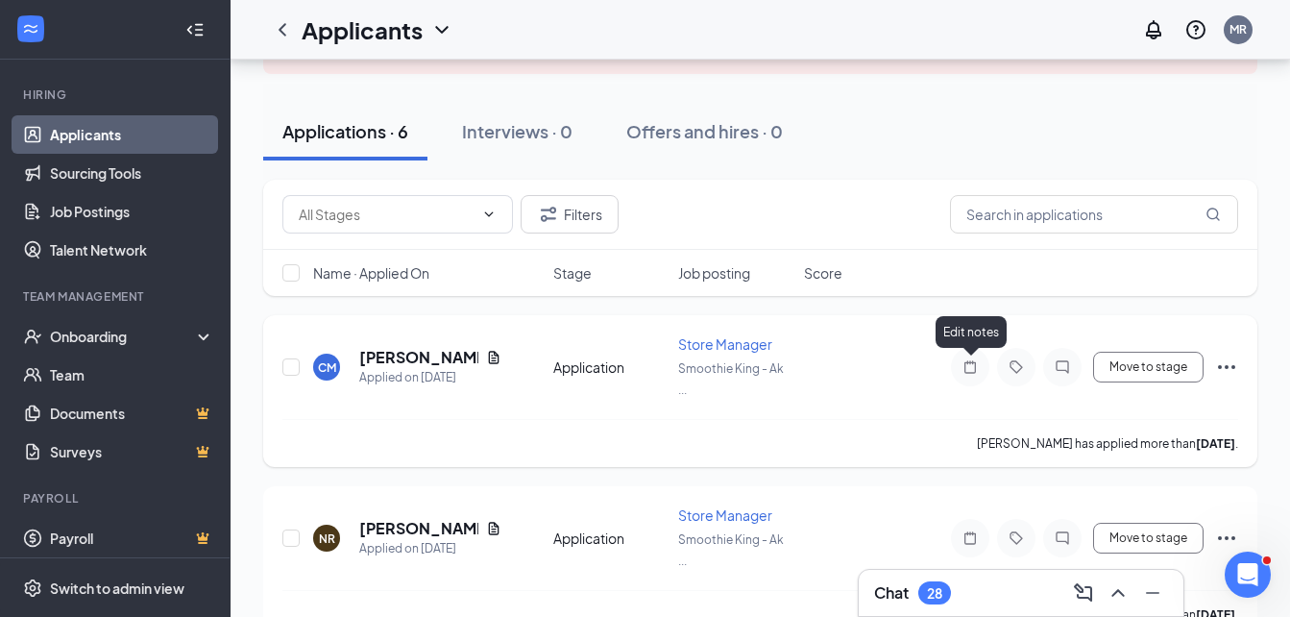
click at [971, 370] on icon "Note" at bounding box center [969, 366] width 23 height 15
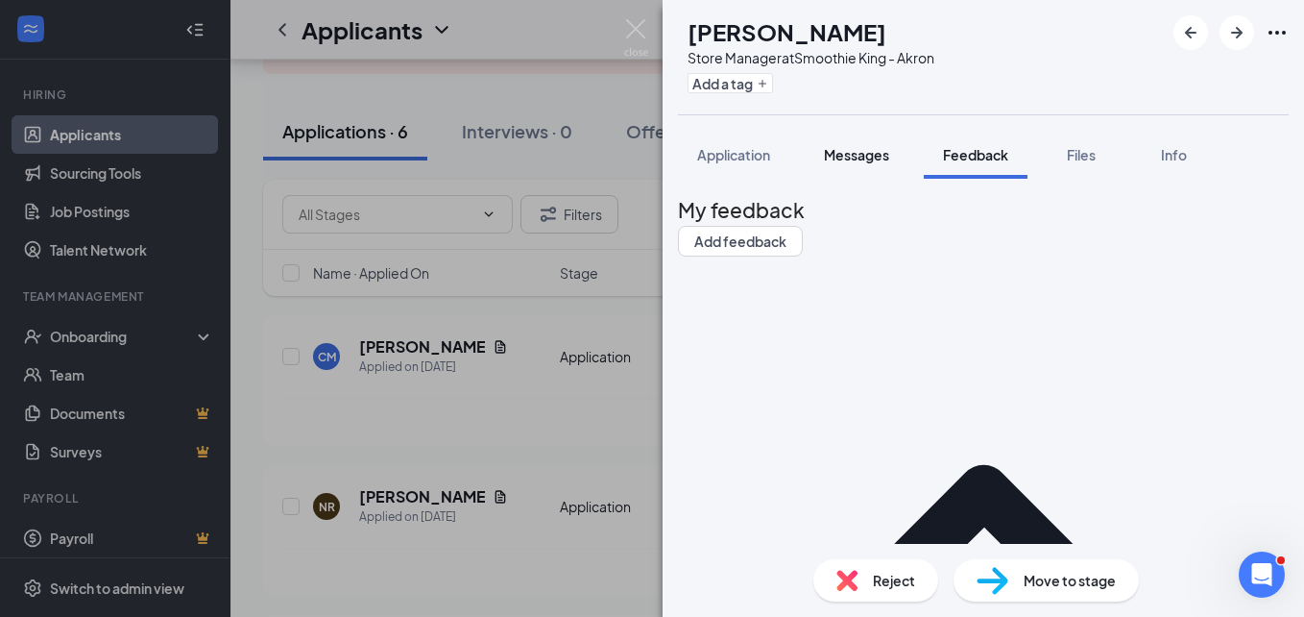
click at [876, 152] on span "Messages" at bounding box center [856, 154] width 65 height 17
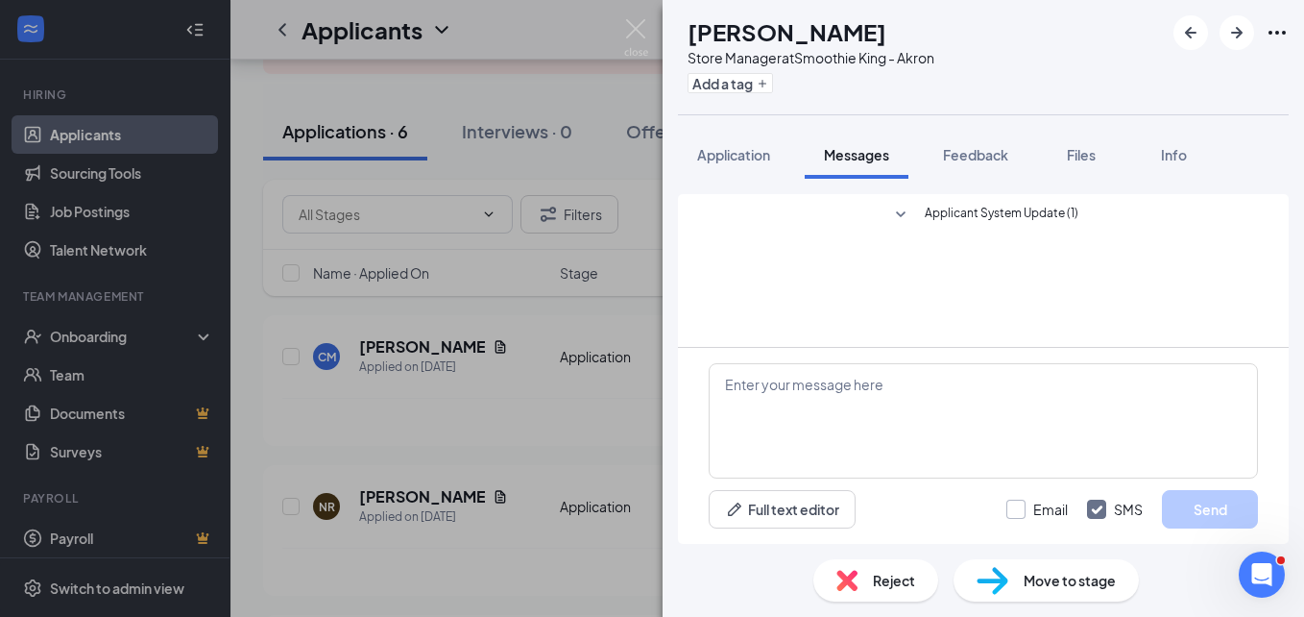
click at [1009, 505] on input "Email" at bounding box center [1037, 508] width 61 height 19
checkbox input "true"
click at [1097, 512] on input "SMS" at bounding box center [1115, 508] width 56 height 19
checkbox input "false"
click at [1050, 384] on textarea at bounding box center [983, 420] width 549 height 115
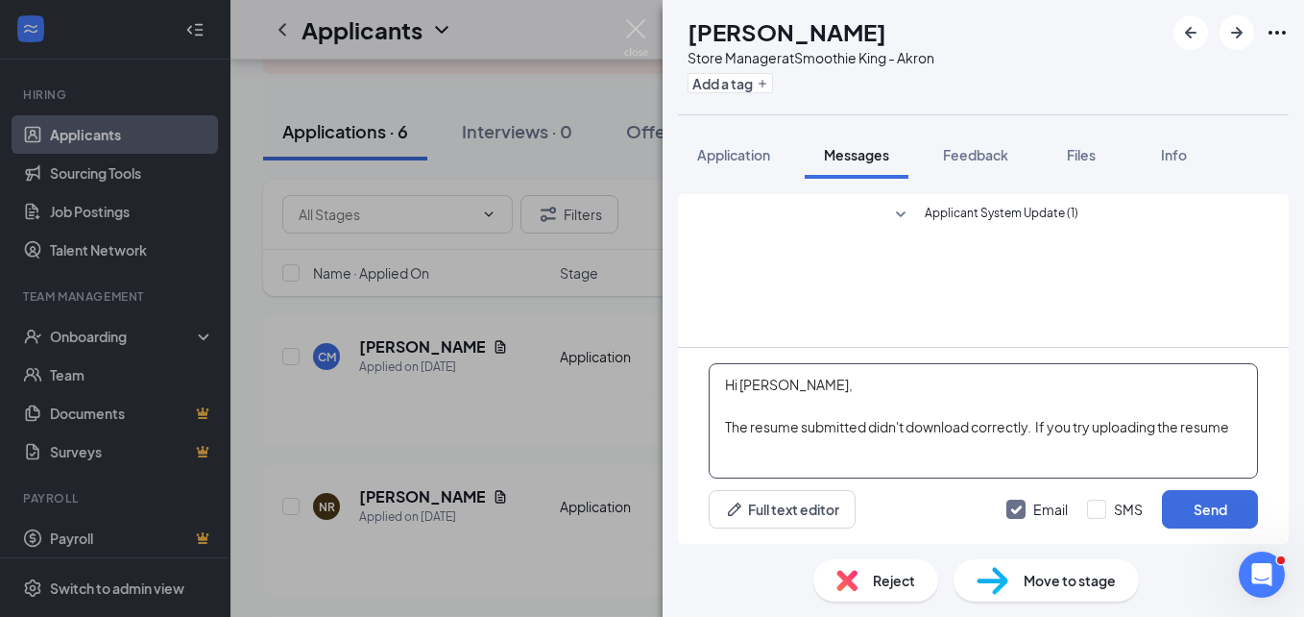
click at [1183, 427] on textarea "Hi [PERSON_NAME], The resume submitted didn't download correctly. If you try up…" at bounding box center [983, 420] width 549 height 115
click at [980, 467] on textarea "Hi [PERSON_NAME], The resume submitted didn't download correctly. If you try up…" at bounding box center [983, 420] width 549 height 115
click at [721, 426] on textarea "Hi [PERSON_NAME], The resume submitted didn't download correctly. If you try up…" at bounding box center [983, 420] width 549 height 115
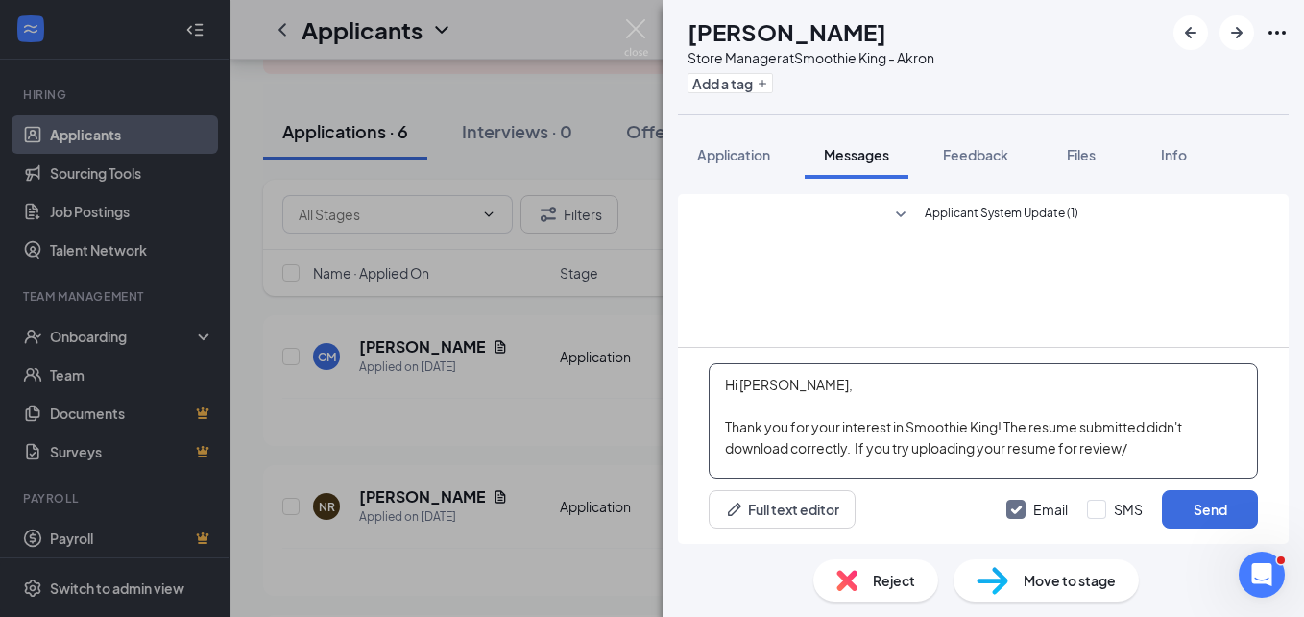
click at [1134, 449] on textarea "Hi [PERSON_NAME], Thank you for your interest in Smoothie King! The resume subm…" at bounding box center [983, 420] width 549 height 115
click at [1243, 448] on textarea "Hi [PERSON_NAME], Thank you for your interest in Smoothie King! The resume subm…" at bounding box center [983, 420] width 549 height 115
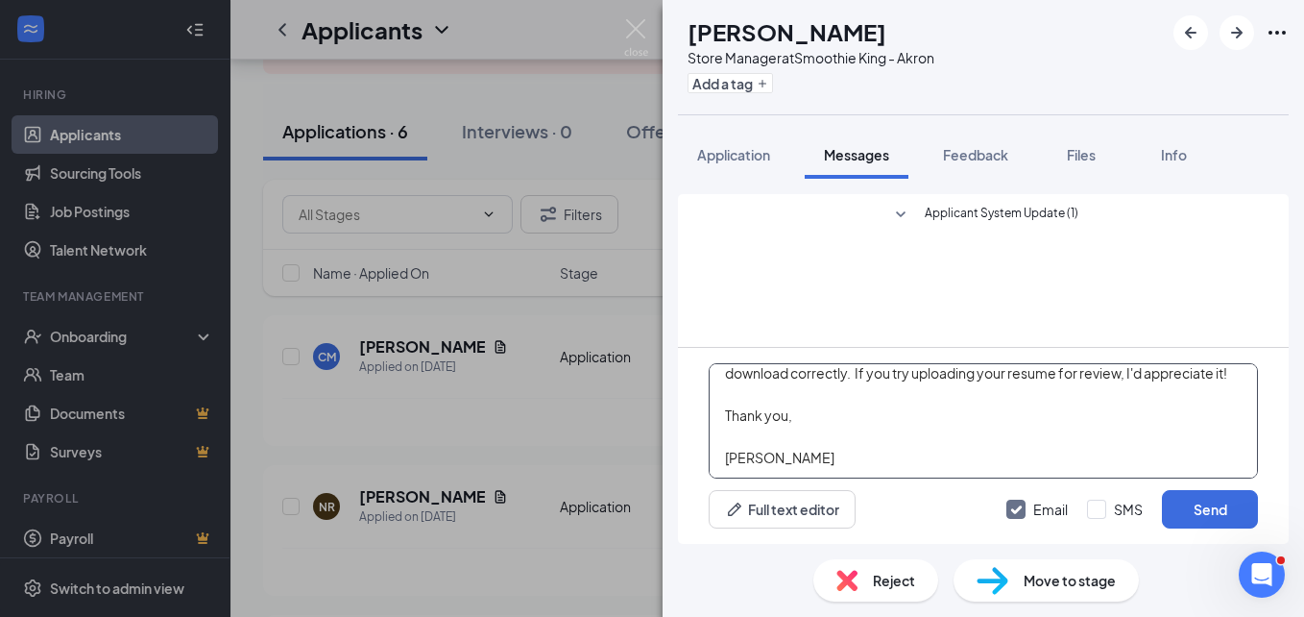
scroll to position [106, 0]
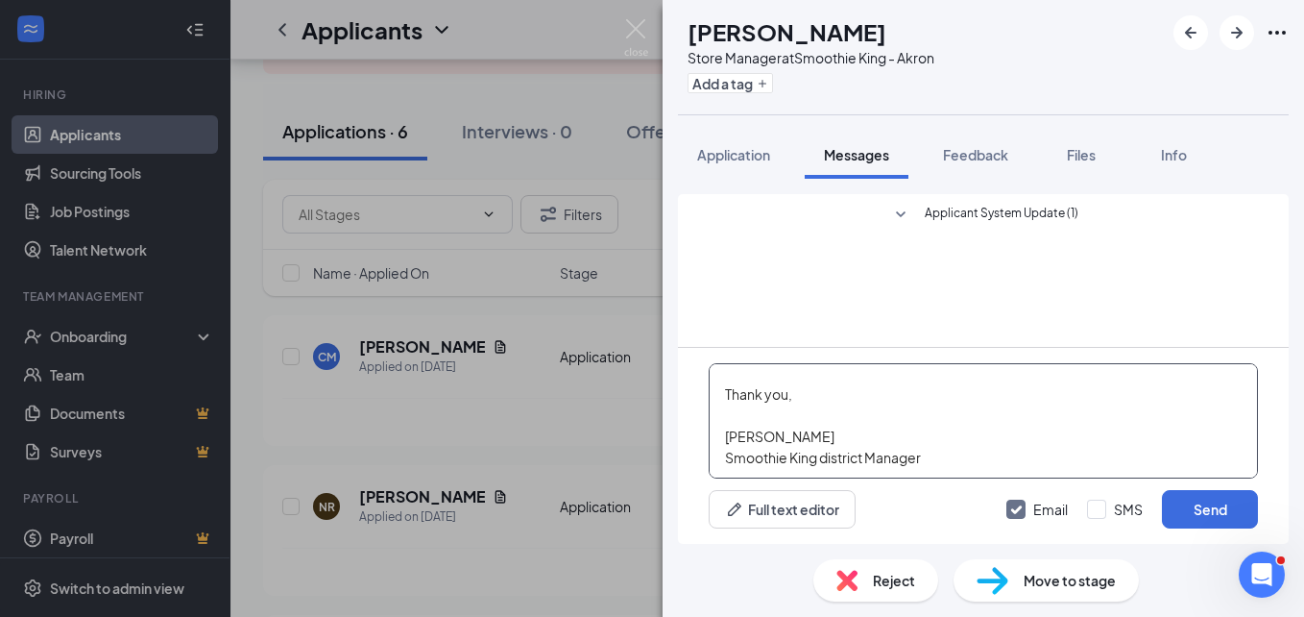
type textarea "Hi [PERSON_NAME], Thank you for your interest in Smoothie King! The resume subm…"
click at [1260, 422] on div "Hi [PERSON_NAME], Thank you for your interest in Smoothie King! The resume subm…" at bounding box center [983, 446] width 611 height 196
